Goal: Book appointment/travel/reservation

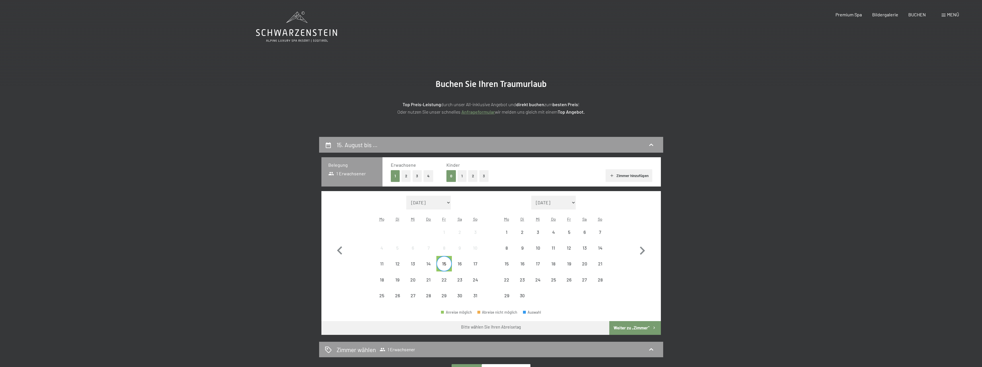
click at [461, 265] on div "16" at bounding box center [459, 268] width 14 height 14
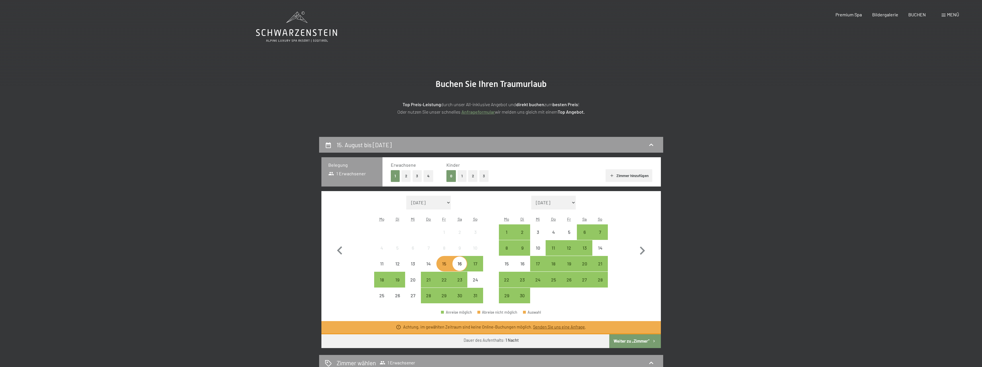
click at [637, 344] on button "Weiter zu „Zimmer“" at bounding box center [634, 341] width 51 height 14
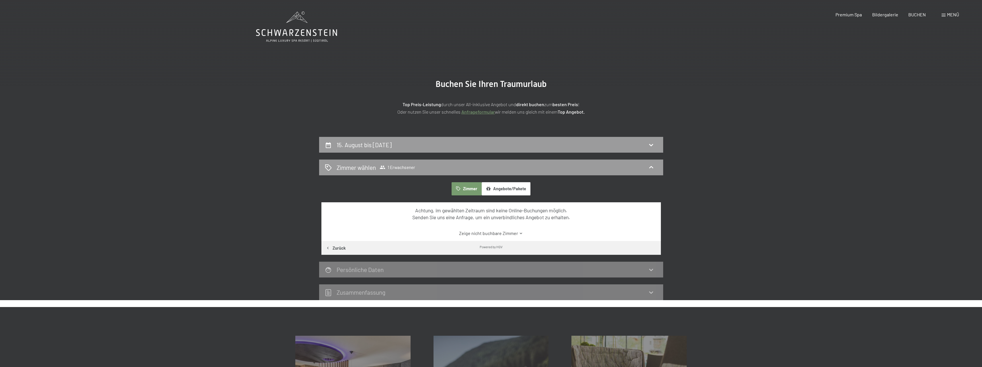
click at [651, 144] on icon at bounding box center [651, 144] width 7 height 7
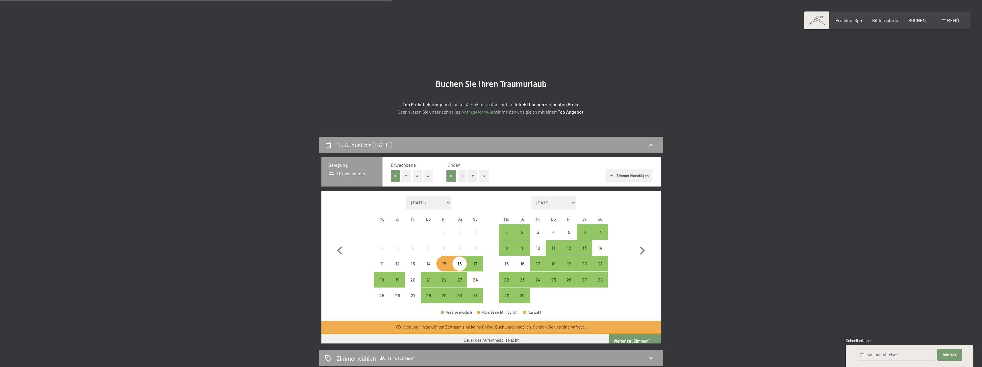
scroll to position [137, 0]
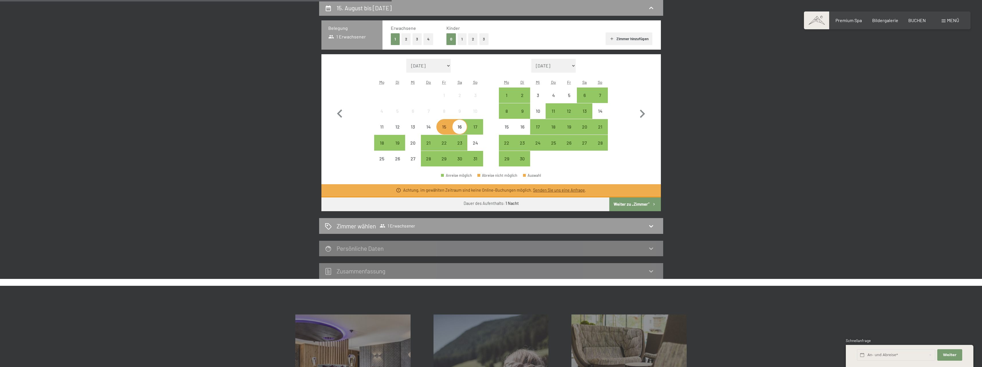
click at [463, 128] on div "16" at bounding box center [459, 131] width 14 height 14
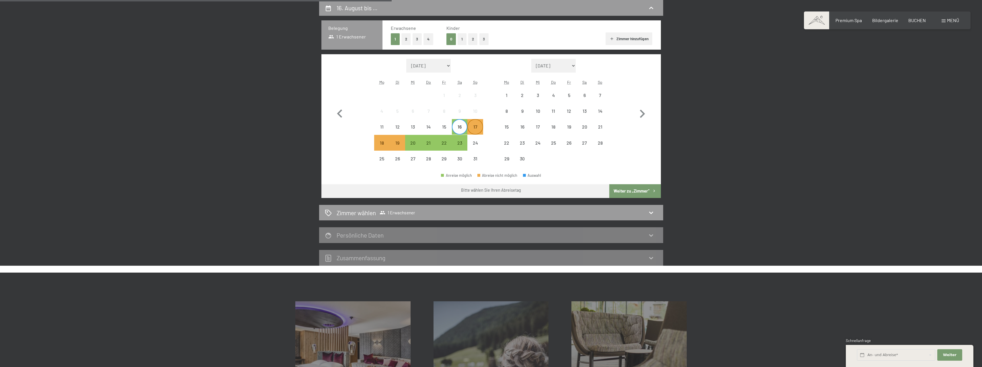
click at [475, 130] on div "17" at bounding box center [475, 131] width 14 height 14
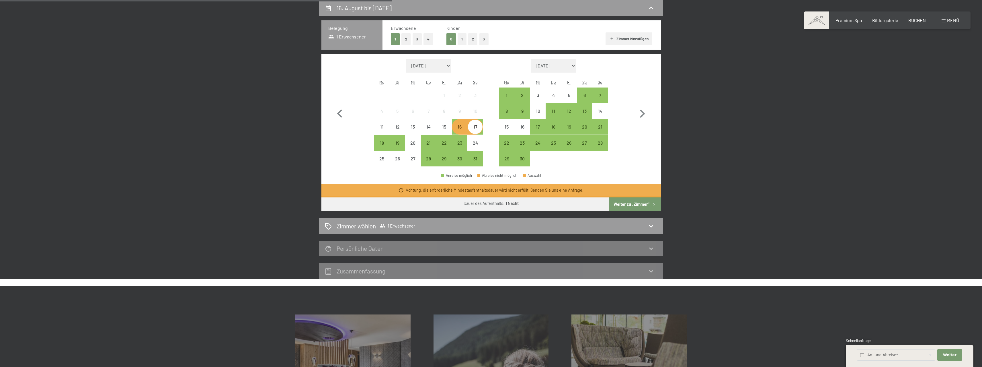
click at [406, 38] on button "2" at bounding box center [405, 39] width 9 height 12
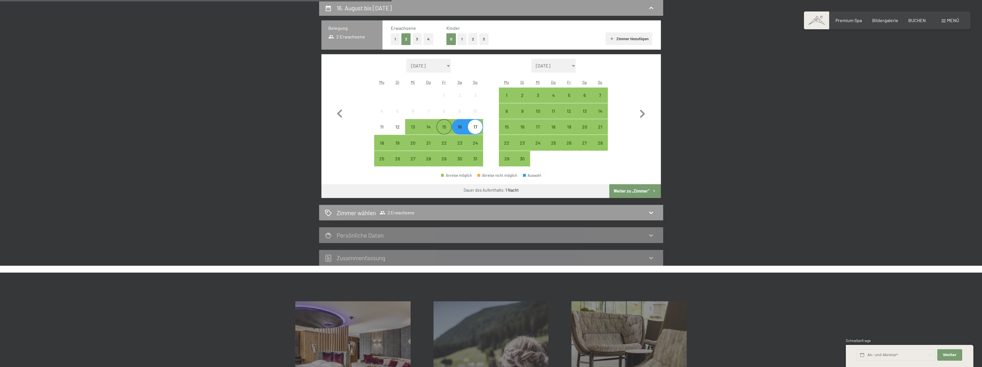
click at [445, 127] on div "15" at bounding box center [444, 131] width 14 height 14
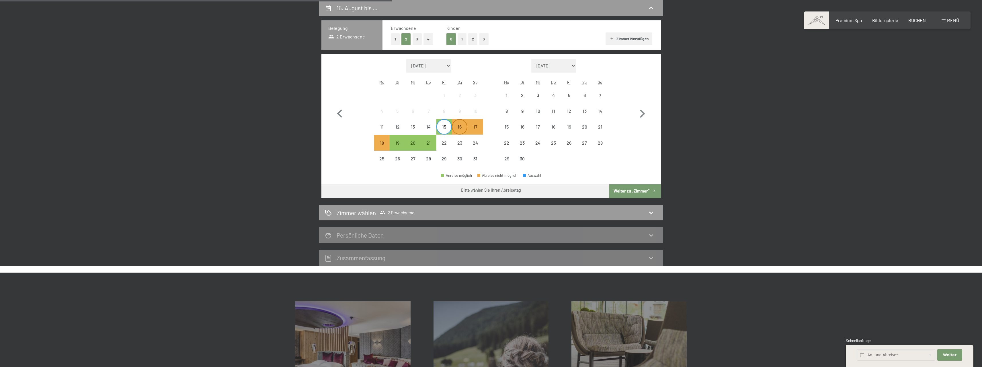
click at [458, 130] on div "16" at bounding box center [459, 131] width 14 height 14
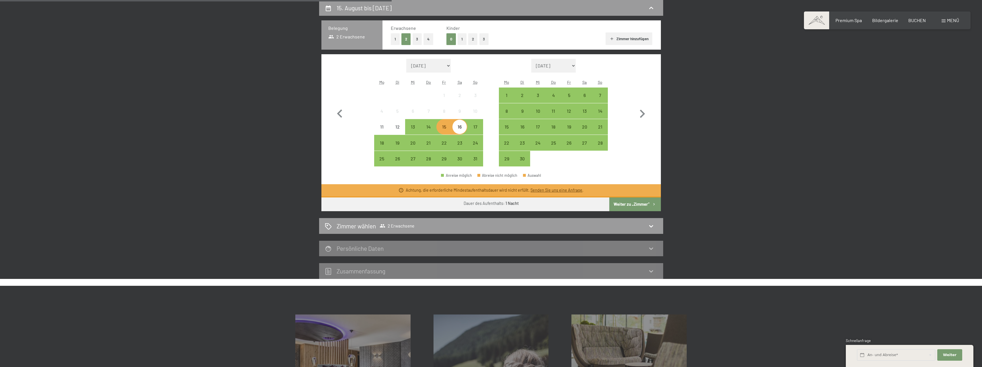
click at [635, 204] on button "Weiter zu „Zimmer“" at bounding box center [634, 204] width 51 height 14
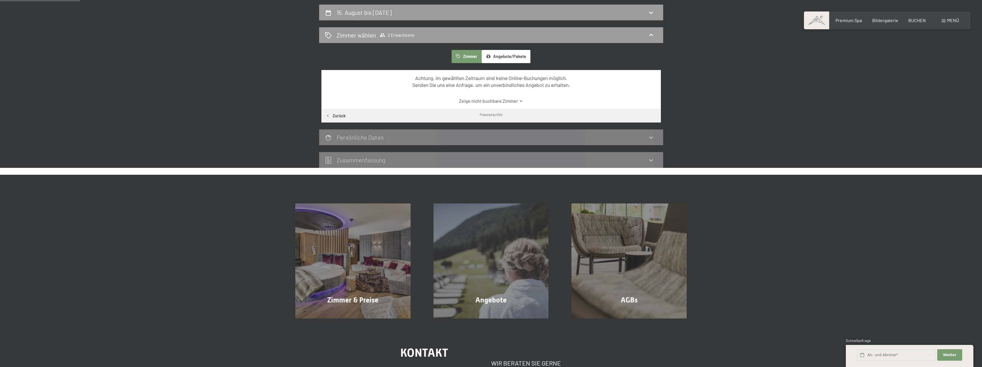
scroll to position [0, 0]
